Goal: Task Accomplishment & Management: Manage account settings

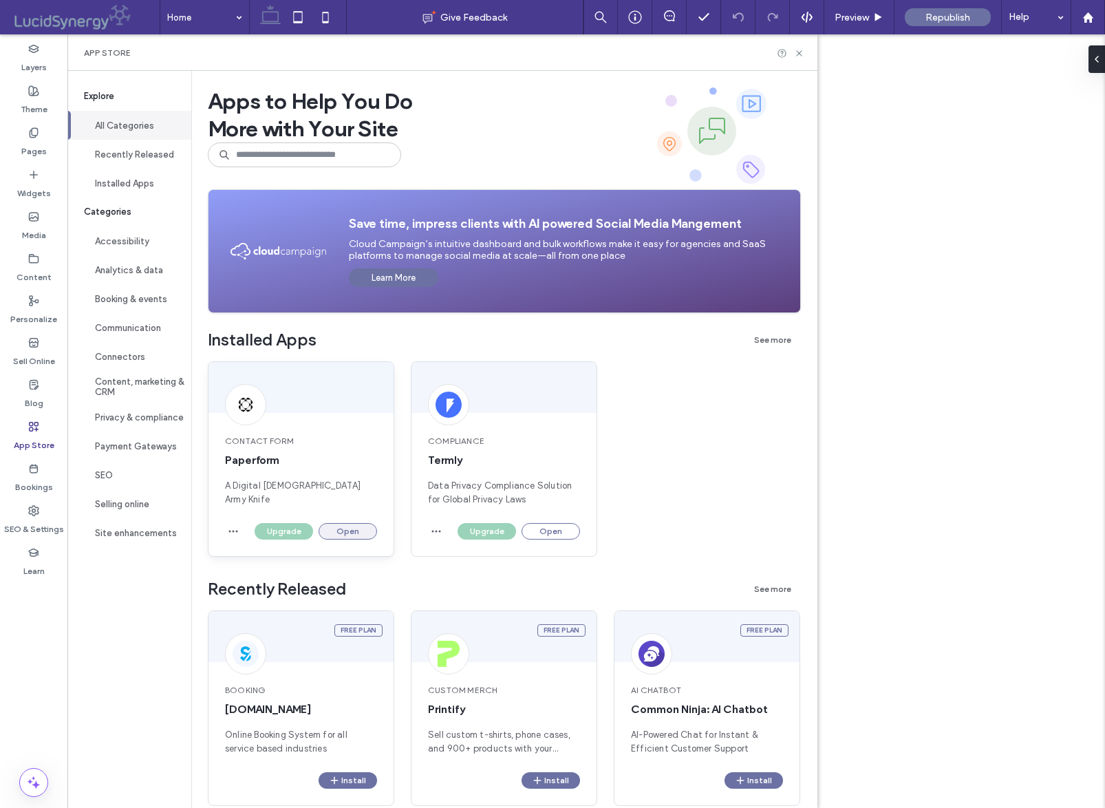
click at [347, 526] on button "Open" at bounding box center [348, 531] width 58 height 17
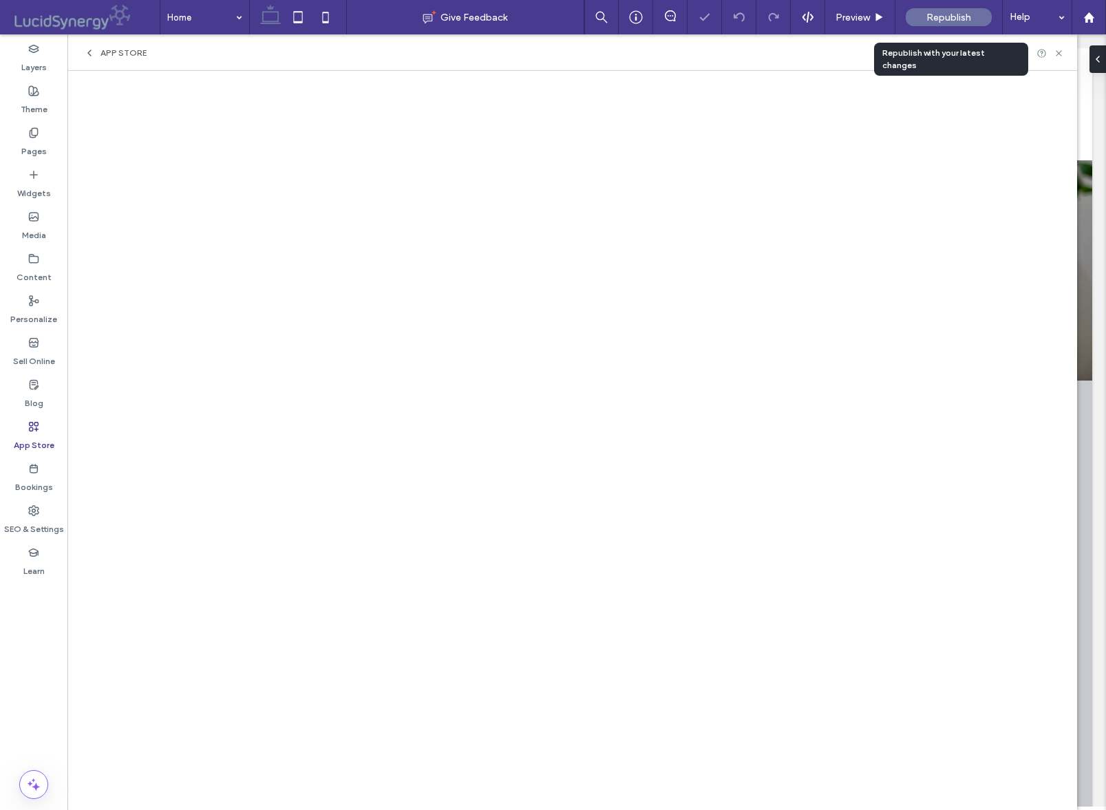
click at [943, 17] on span "Republish" at bounding box center [948, 18] width 45 height 12
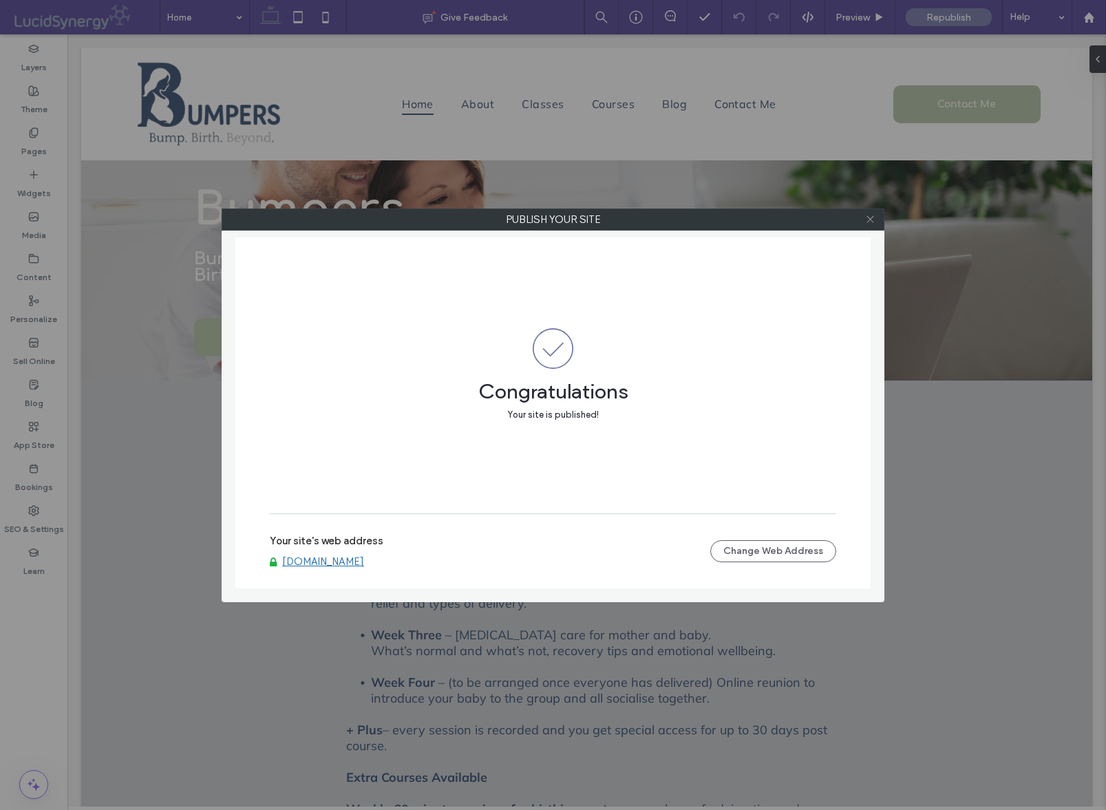
click at [868, 217] on icon at bounding box center [870, 219] width 10 height 10
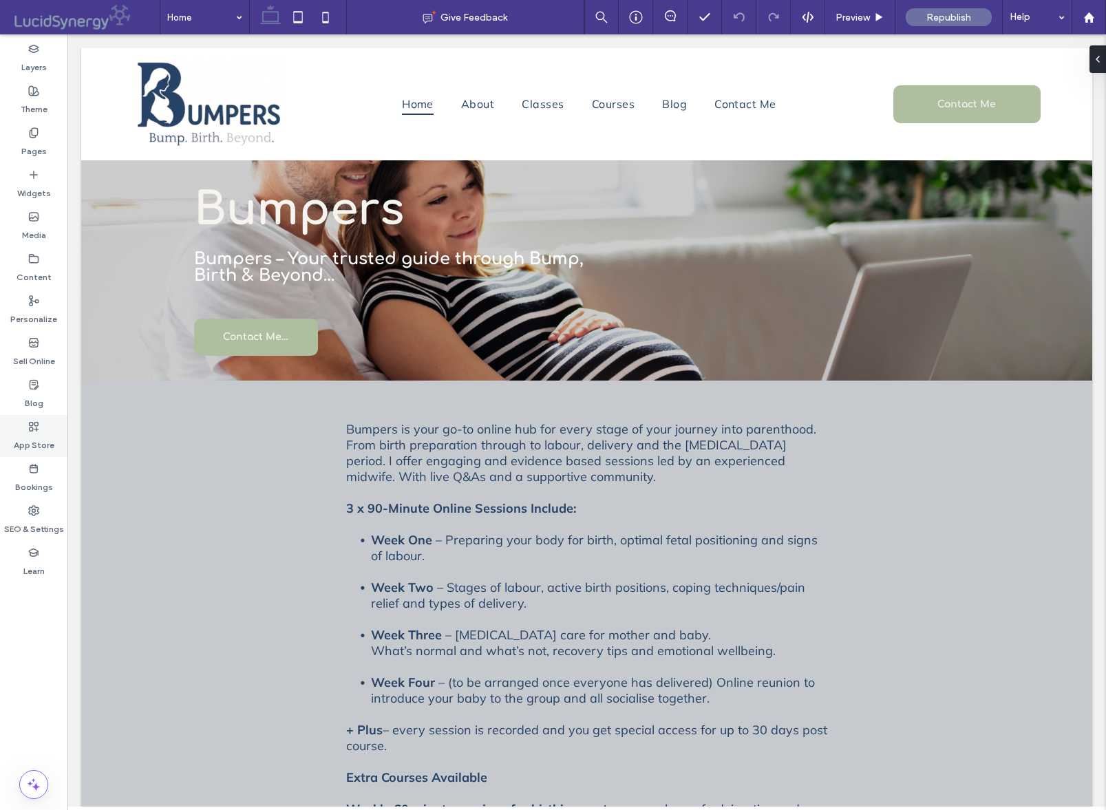
click at [31, 424] on icon at bounding box center [33, 426] width 11 height 11
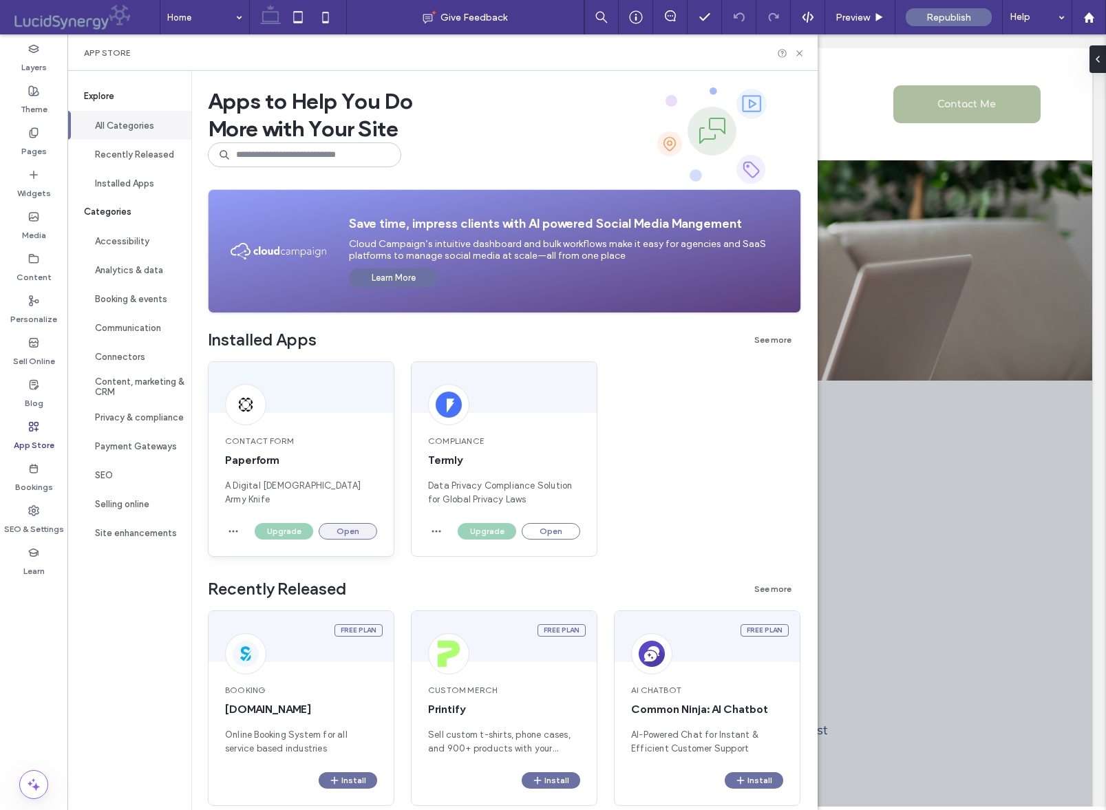
click at [349, 528] on button "Open" at bounding box center [348, 531] width 58 height 17
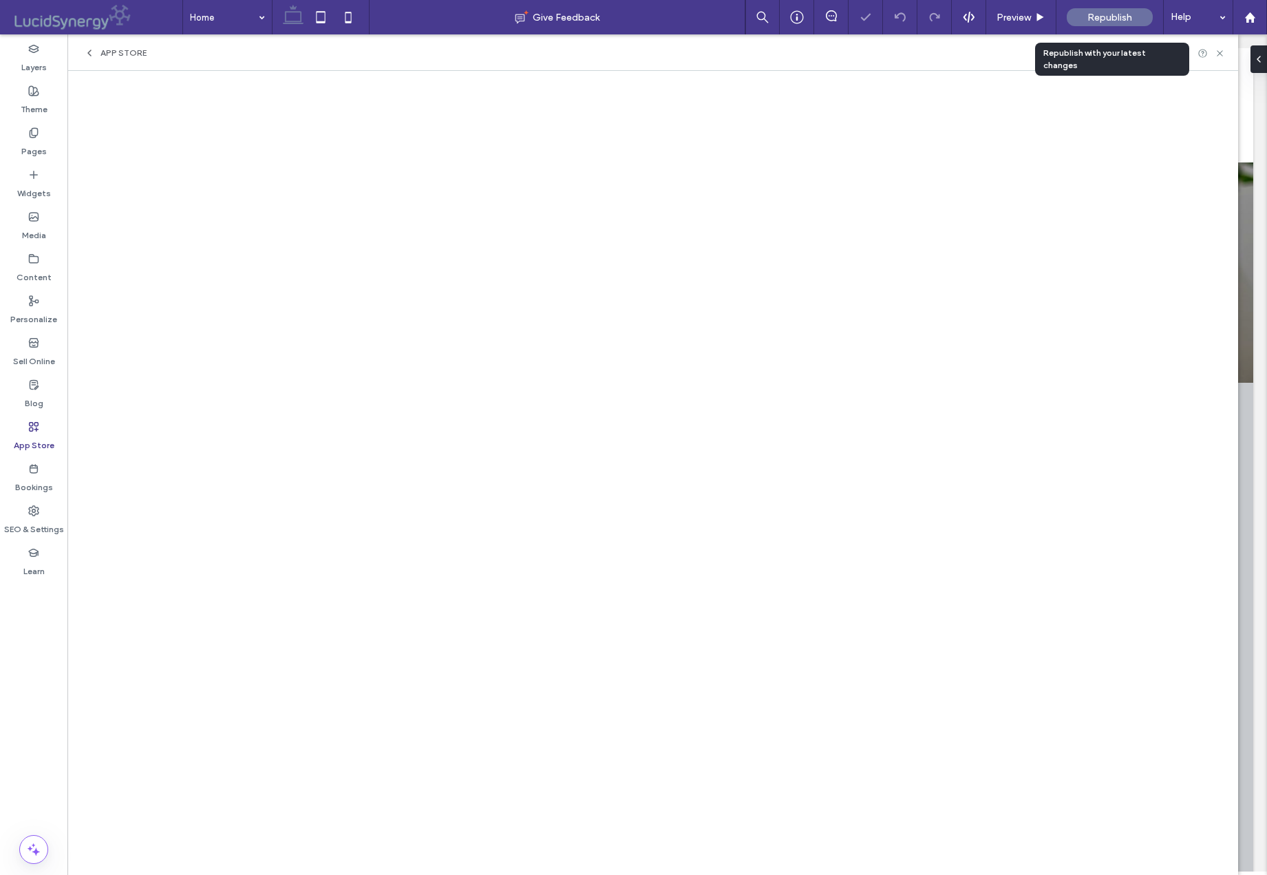
click at [1104, 19] on span "Republish" at bounding box center [1109, 18] width 45 height 12
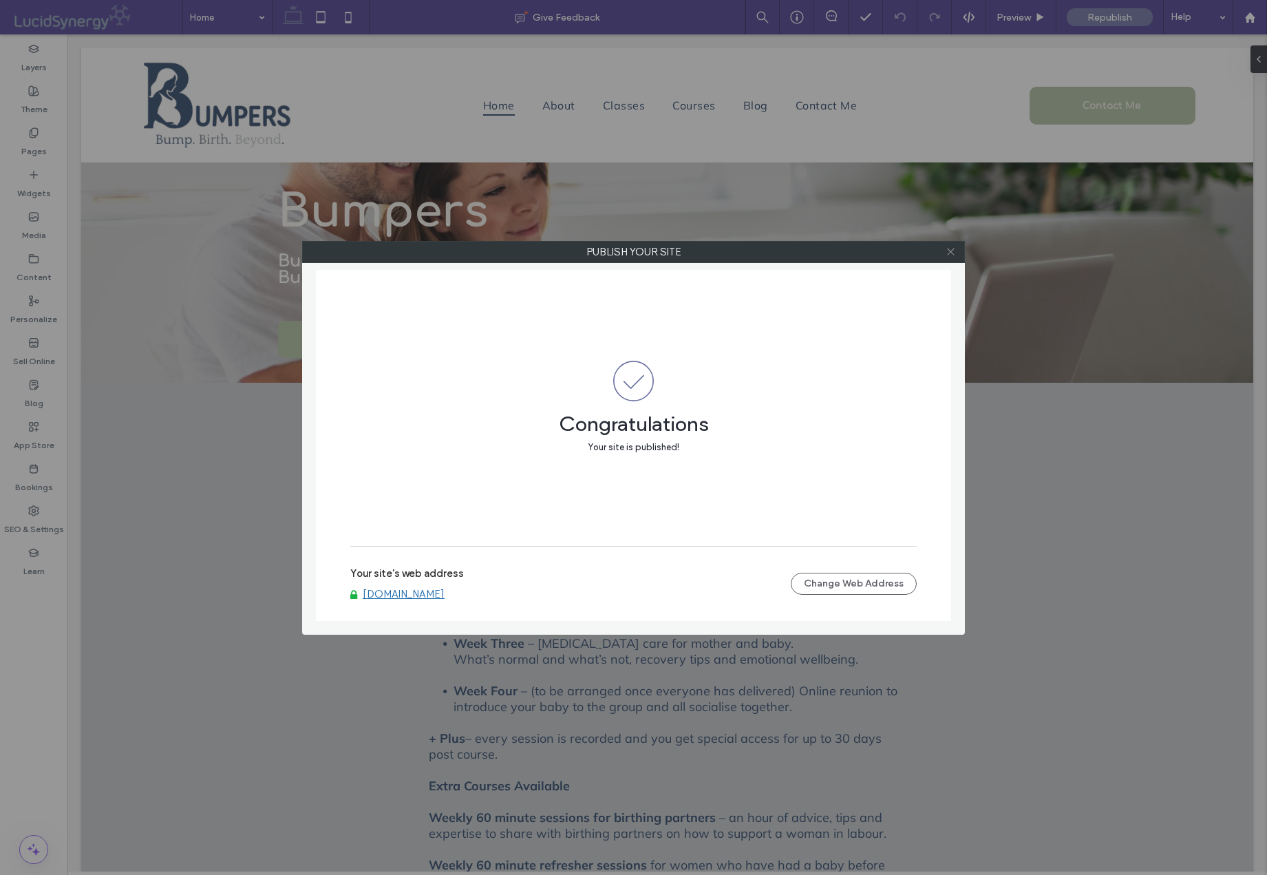
click at [950, 256] on icon at bounding box center [950, 251] width 10 height 10
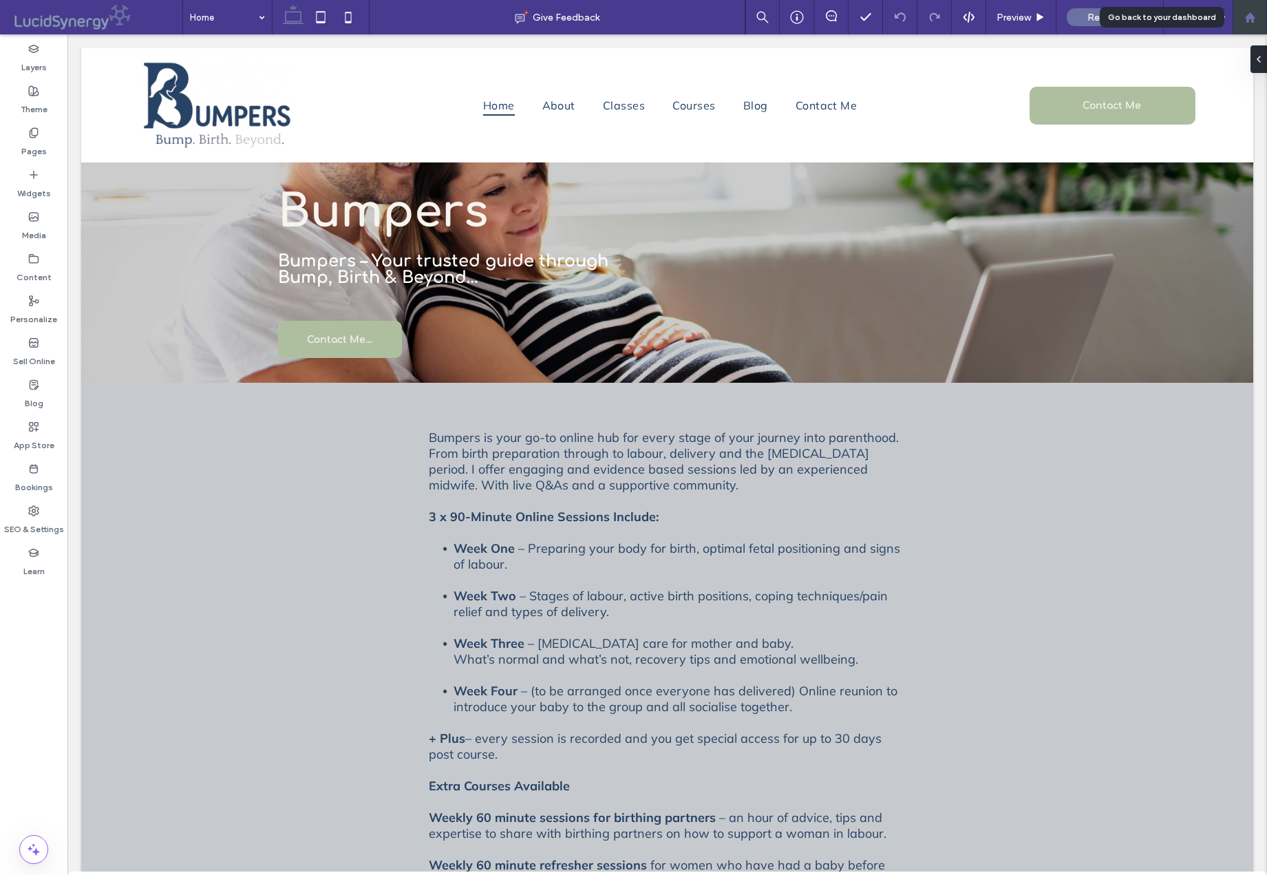
click at [1104, 18] on use at bounding box center [1249, 17] width 10 height 10
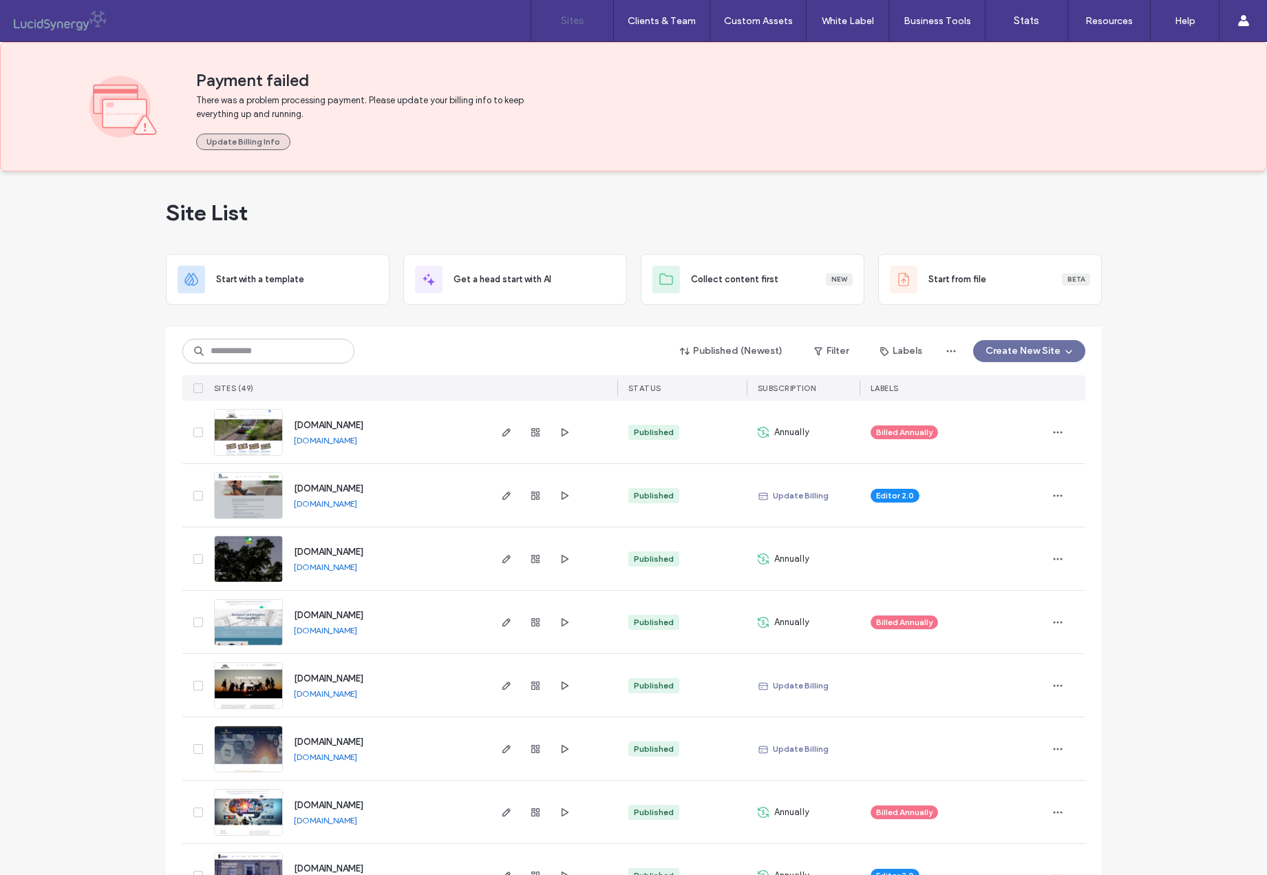
click at [229, 141] on button "Update Billing Info" at bounding box center [243, 141] width 94 height 17
